Goal: Information Seeking & Learning: Learn about a topic

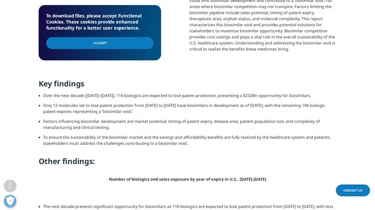
scroll to position [278, 0]
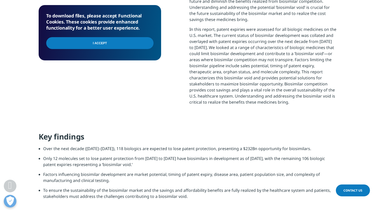
click at [117, 42] on input "I Accept" at bounding box center [99, 43] width 107 height 12
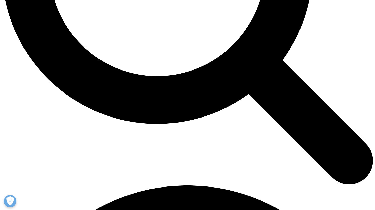
scroll to position [607, 0]
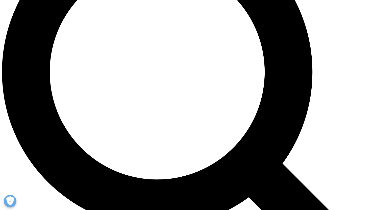
scroll to position [455, 0]
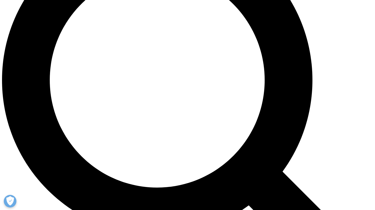
drag, startPoint x: 264, startPoint y: 114, endPoint x: 141, endPoint y: 122, distance: 123.4
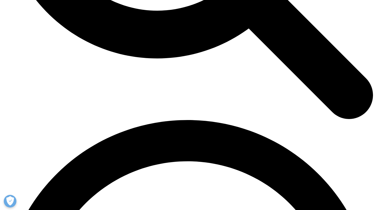
scroll to position [708, 0]
